Goal: Information Seeking & Learning: Learn about a topic

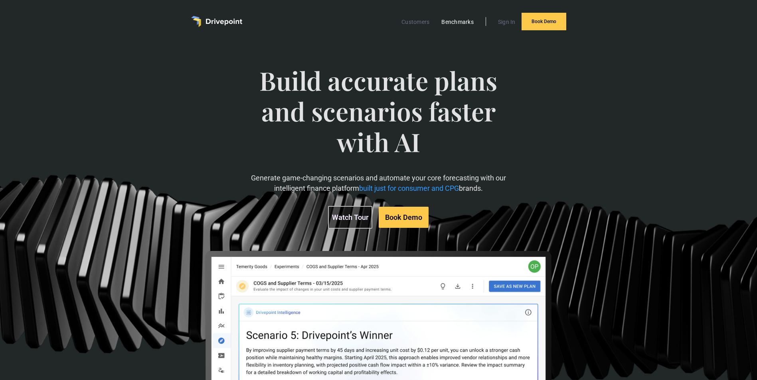
click at [468, 23] on link "Benchmarks" at bounding box center [457, 22] width 40 height 10
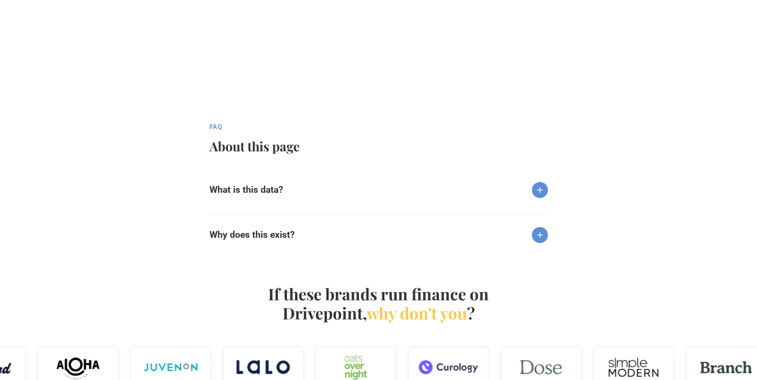
scroll to position [758, 0]
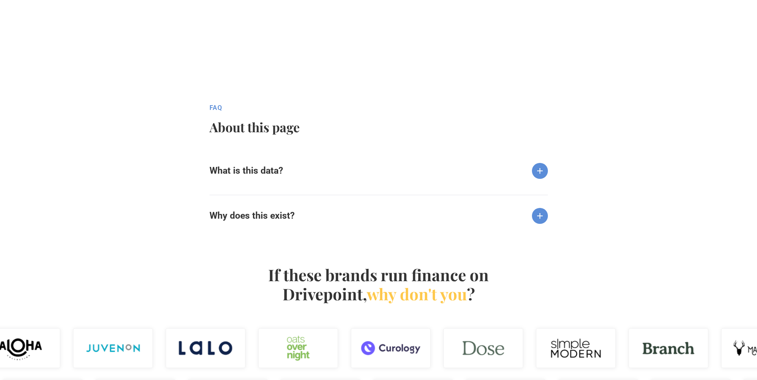
click at [288, 176] on div "What is this data?" at bounding box center [378, 164] width 338 height 29
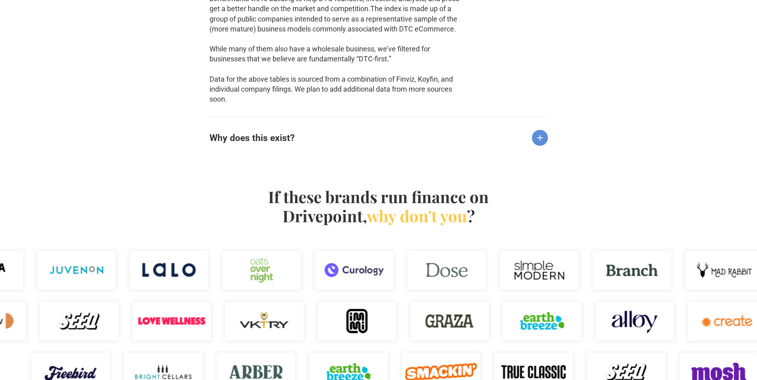
scroll to position [957, 0]
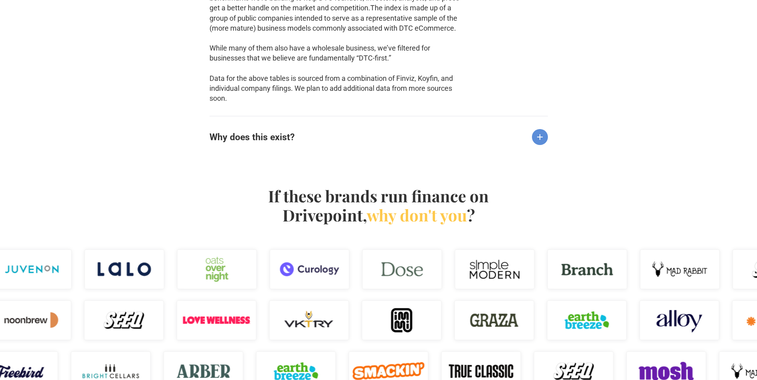
click at [250, 141] on h6 "Why does this exist?" at bounding box center [251, 137] width 85 height 11
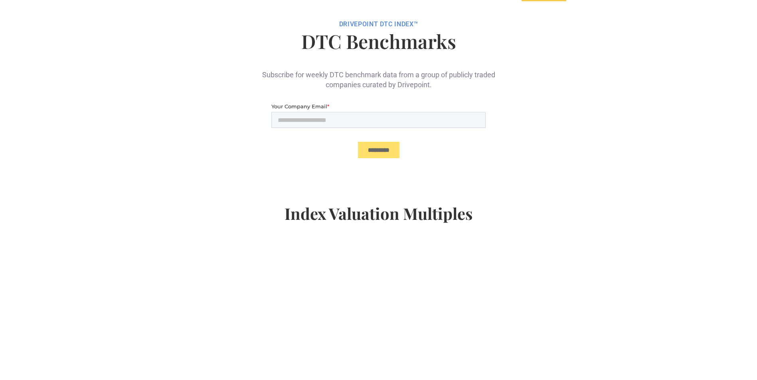
scroll to position [0, 0]
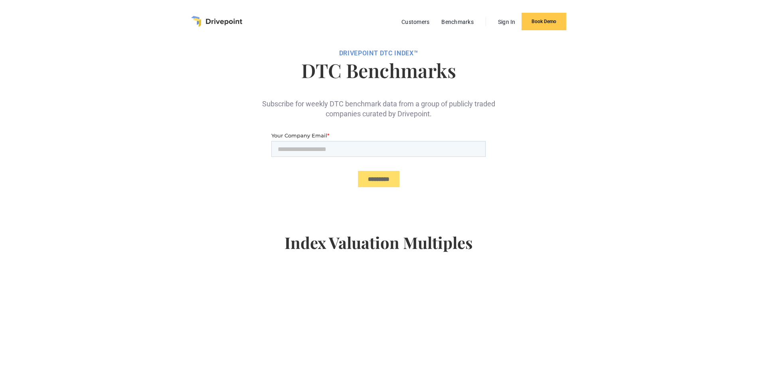
drag, startPoint x: 601, startPoint y: 66, endPoint x: 578, endPoint y: 66, distance: 23.1
click at [601, 66] on div "DRIVEPOiNT DTC Index™ DTC Benchmarks Subscribe for weekly DTC benchmark data fr…" at bounding box center [378, 318] width 757 height 551
click at [340, 51] on div "DRIVEPOiNT DTC Index™" at bounding box center [378, 53] width 435 height 8
click at [569, 77] on h1 "DTC Benchmarks" at bounding box center [378, 70] width 435 height 19
click at [227, 20] on img "home" at bounding box center [216, 21] width 51 height 11
